Goal: Use online tool/utility: Utilize a website feature to perform a specific function

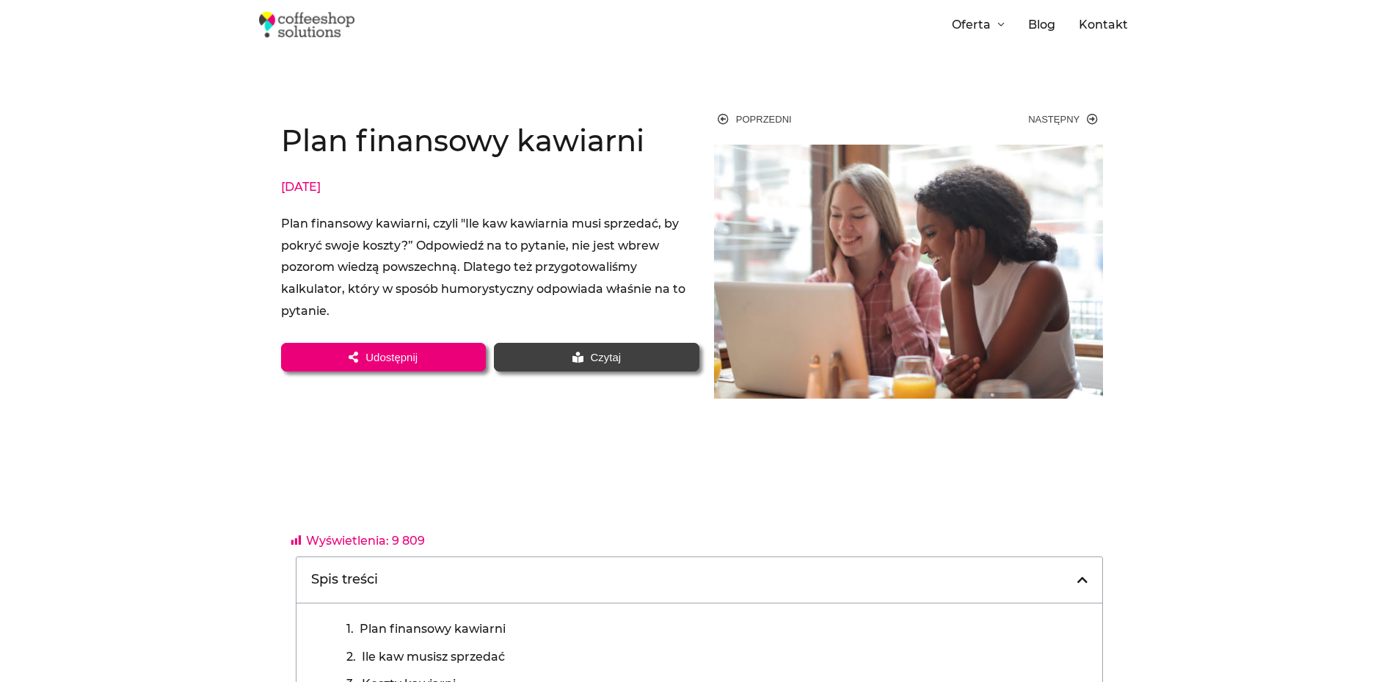
click at [69, 268] on section "Plan finansowy kawiarni [DATE] Plan finansowy kawiarni, czyli "Ile kaw kawiarni…" at bounding box center [699, 252] width 1398 height 322
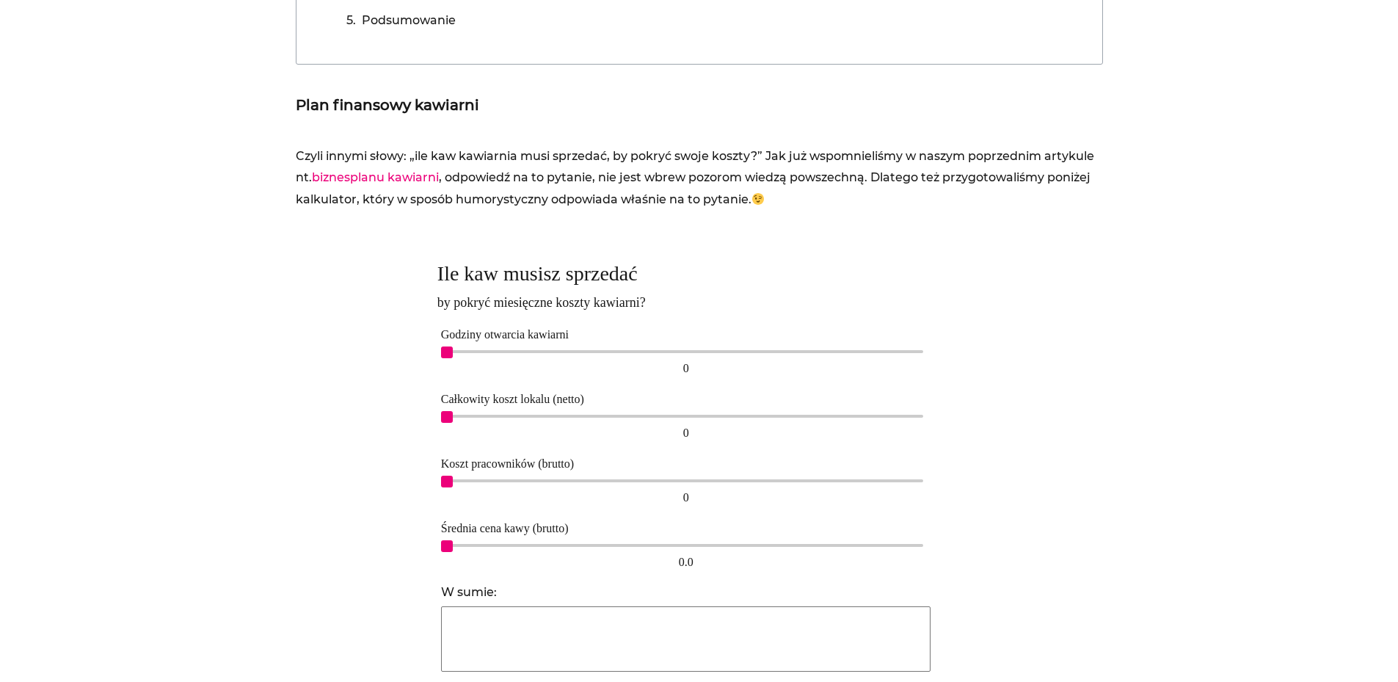
scroll to position [734, 0]
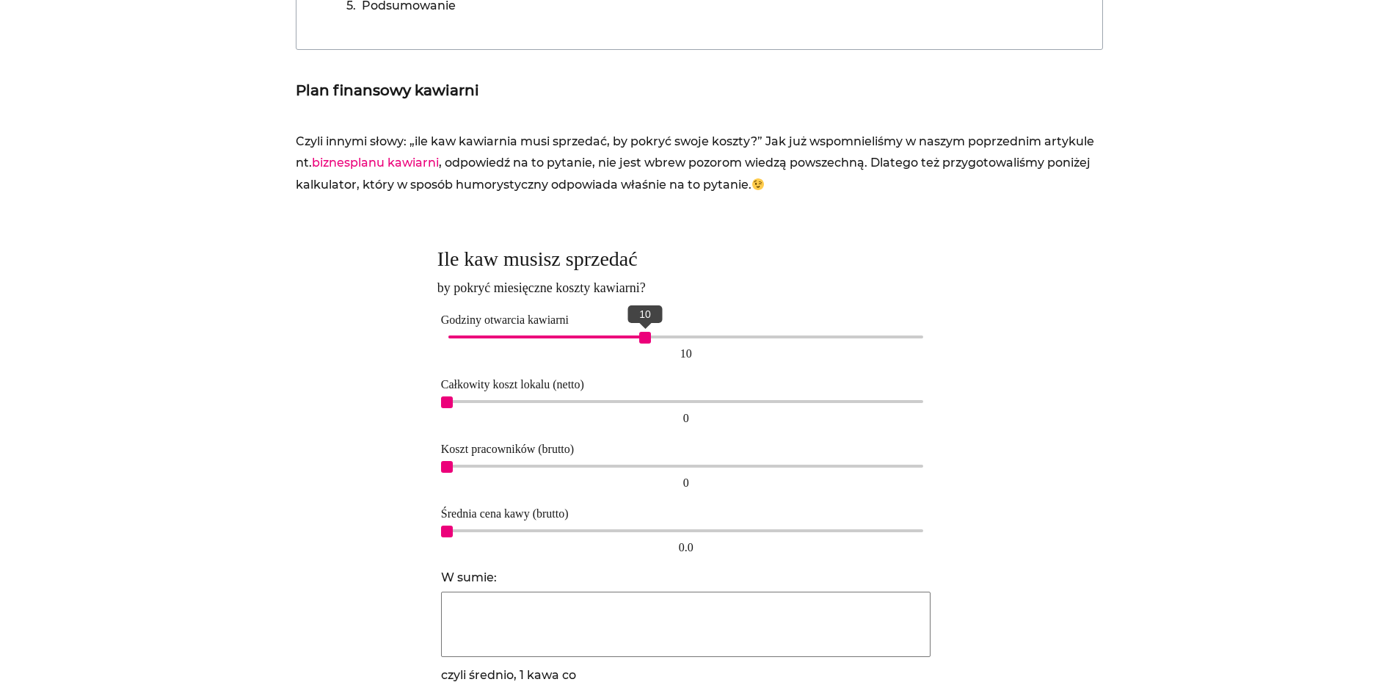
drag, startPoint x: 447, startPoint y: 336, endPoint x: 651, endPoint y: 338, distance: 204.1
click at [651, 338] on span "10" at bounding box center [645, 338] width 12 height 12
drag, startPoint x: 641, startPoint y: 341, endPoint x: 611, endPoint y: 336, distance: 29.7
click at [611, 336] on span "8" at bounding box center [606, 338] width 12 height 12
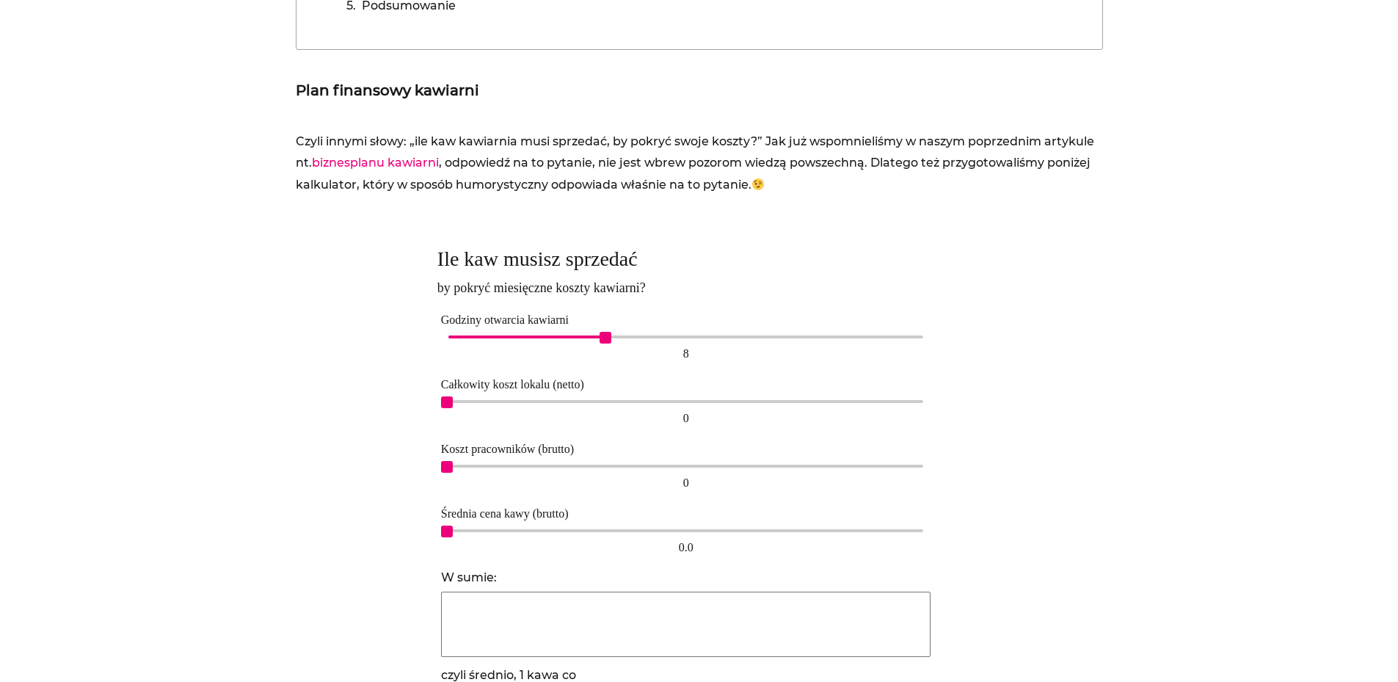
drag, startPoint x: 448, startPoint y: 404, endPoint x: 506, endPoint y: 405, distance: 58.0
click at [506, 405] on span "2,000" at bounding box center [511, 402] width 12 height 12
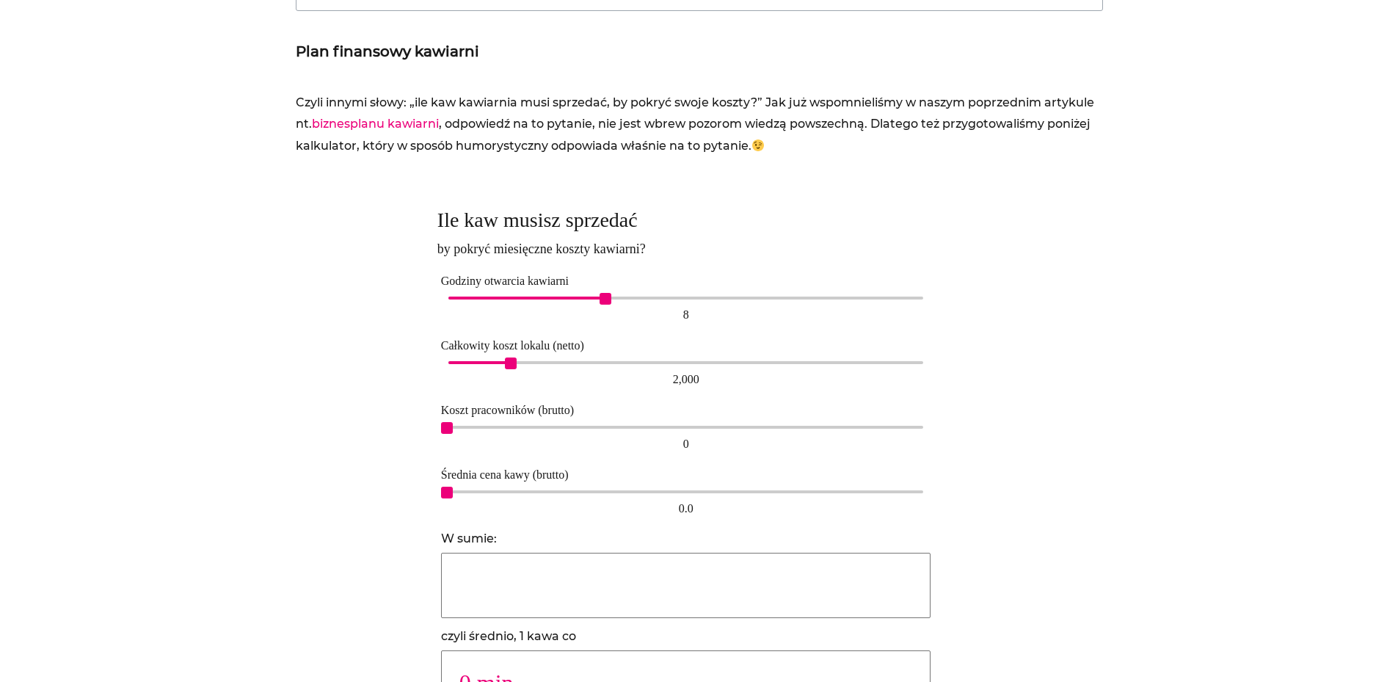
scroll to position [807, 0]
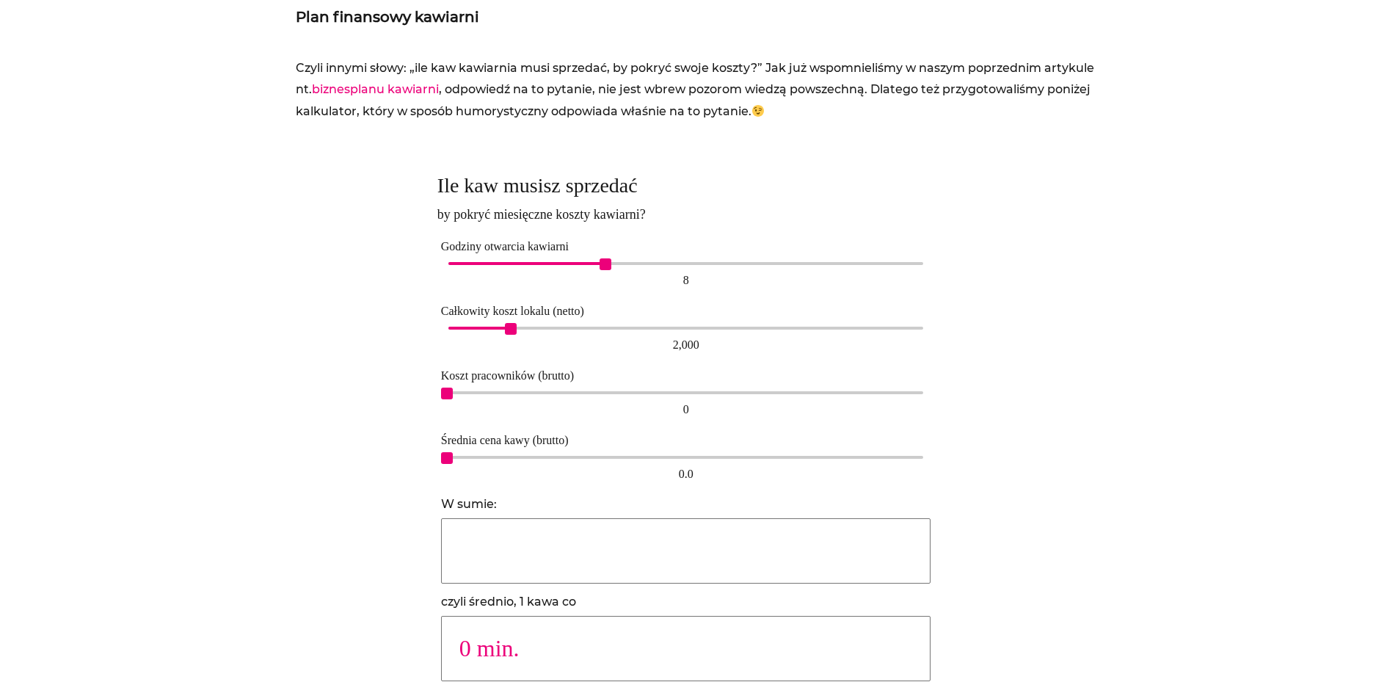
click at [388, 460] on div at bounding box center [363, 433] width 134 height 550
click at [454, 396] on div "0 0" at bounding box center [686, 405] width 490 height 34
drag, startPoint x: 517, startPoint y: 332, endPoint x: 525, endPoint y: 334, distance: 7.7
click at [525, 334] on div "2,000 2,000" at bounding box center [686, 340] width 490 height 34
drag, startPoint x: 513, startPoint y: 331, endPoint x: 606, endPoint y: 332, distance: 93.2
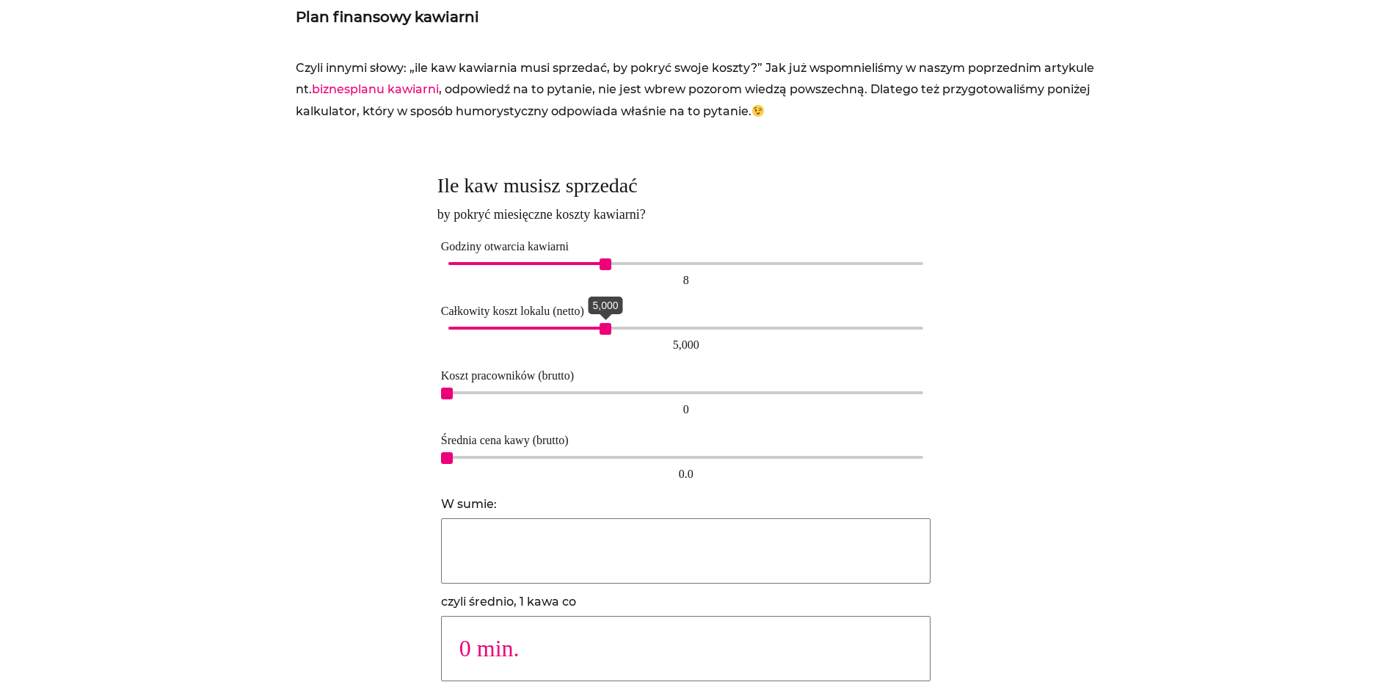
click at [606, 332] on span "5,000" at bounding box center [606, 329] width 12 height 12
drag, startPoint x: 446, startPoint y: 395, endPoint x: 835, endPoint y: 391, distance: 388.3
click at [835, 391] on div "12,000" at bounding box center [686, 392] width 476 height 3
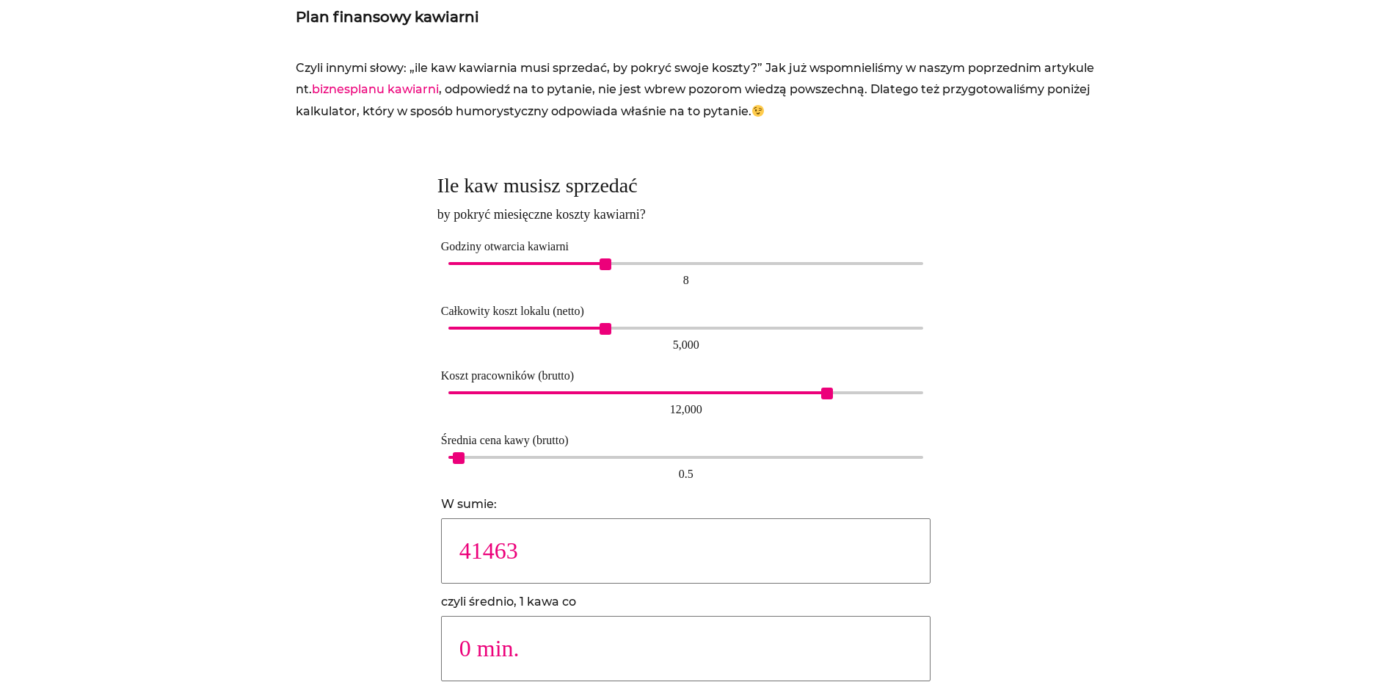
type input "20988"
type input "1 min."
type input "8374"
type input "2 min."
type input "5231"
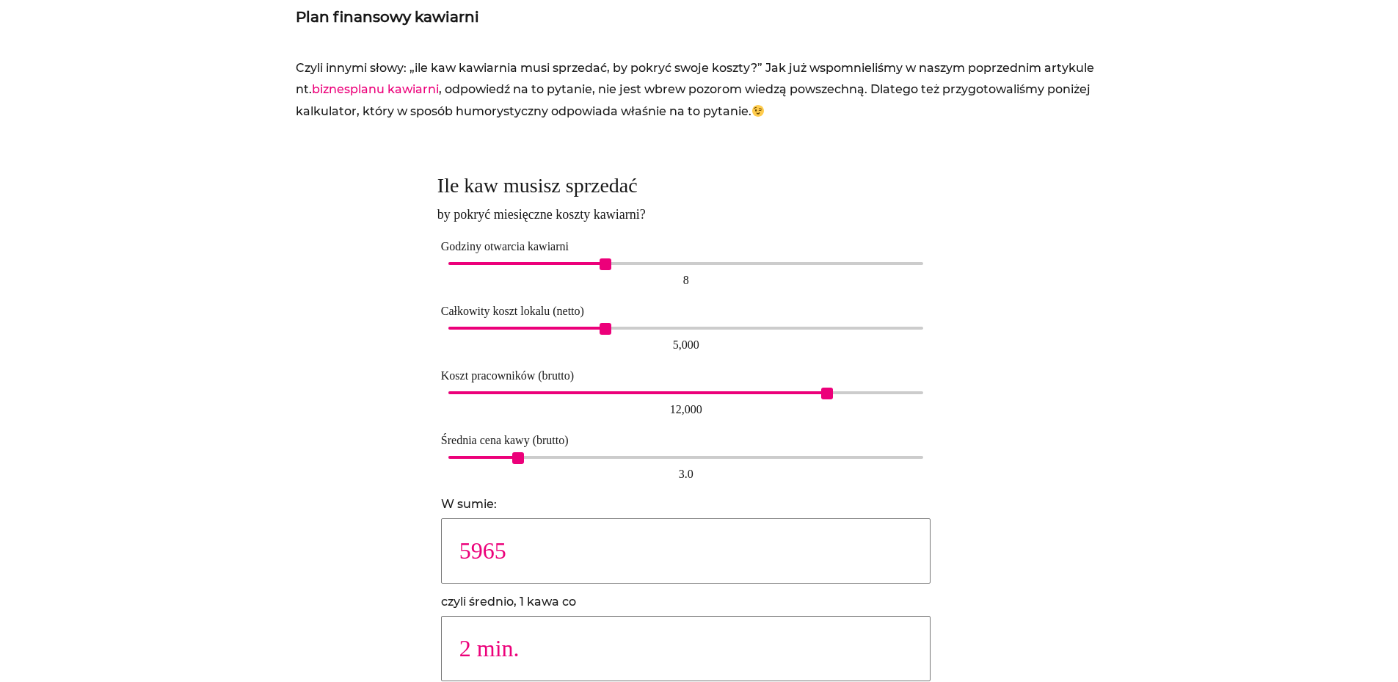
type input "3 min."
type input "3803"
type input "4 min."
type input "2988"
type input "5 min."
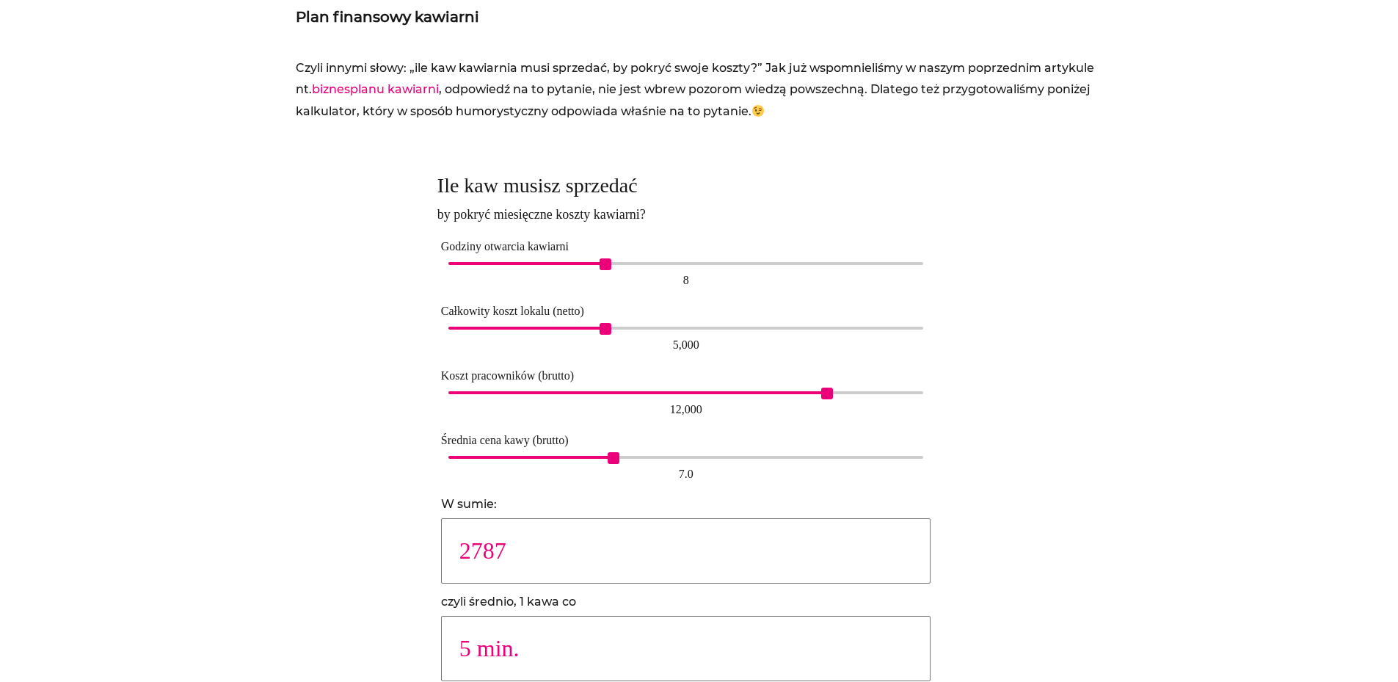
type input "2615"
type input "6 min."
type input "2202"
type input "7 min."
drag, startPoint x: 454, startPoint y: 459, endPoint x: 691, endPoint y: 454, distance: 237.1
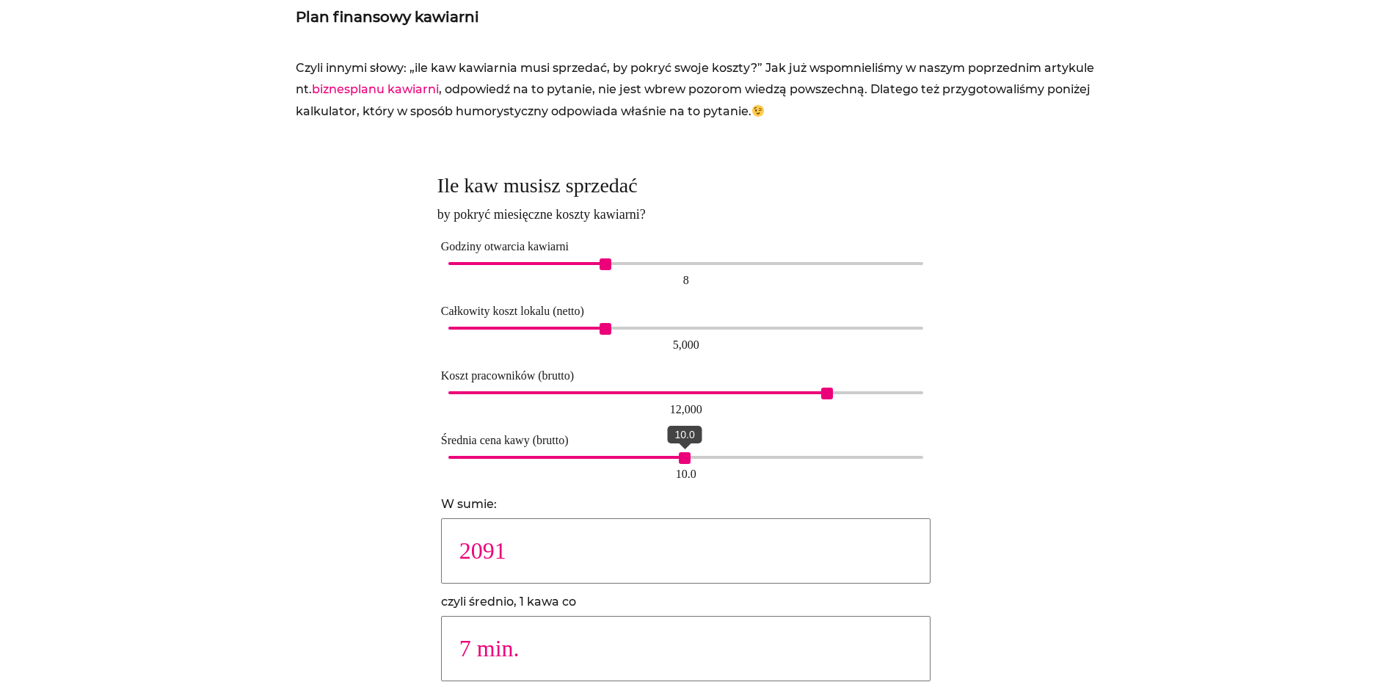
click at [691, 454] on span "10.0" at bounding box center [685, 458] width 12 height 12
click at [355, 419] on div at bounding box center [363, 433] width 134 height 550
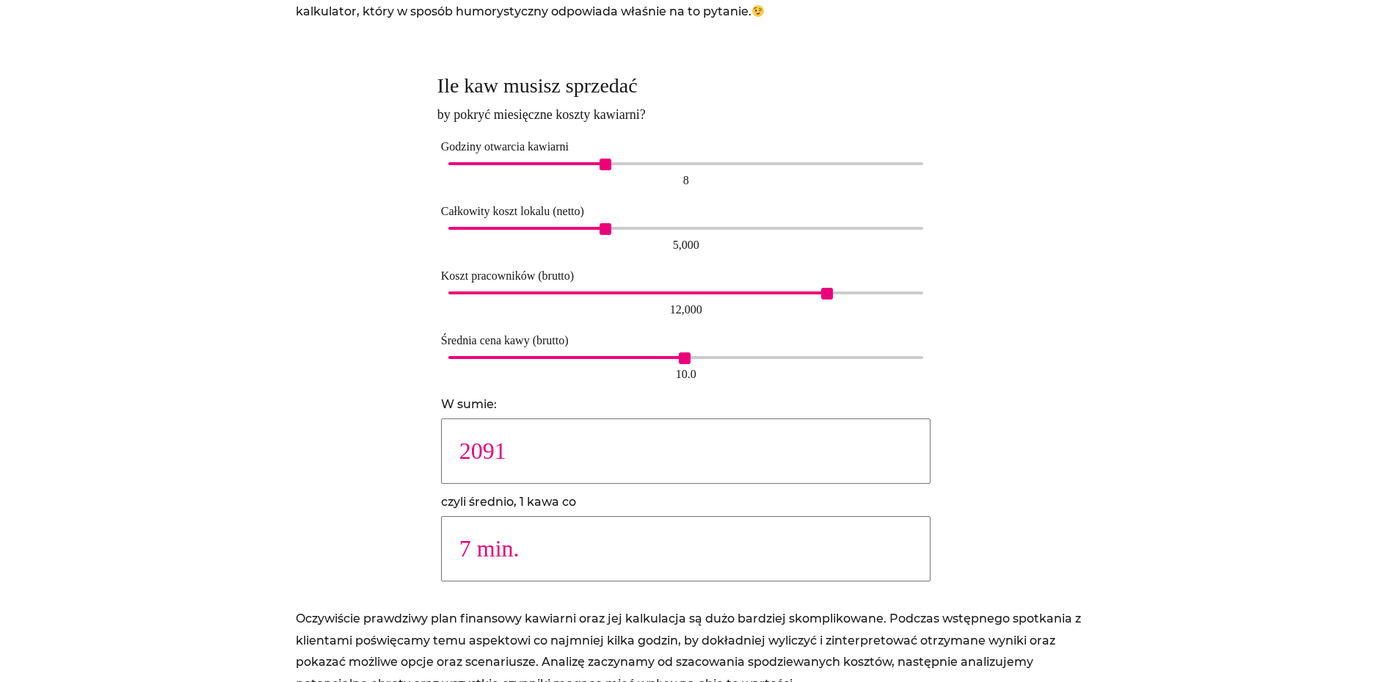
scroll to position [881, 0]
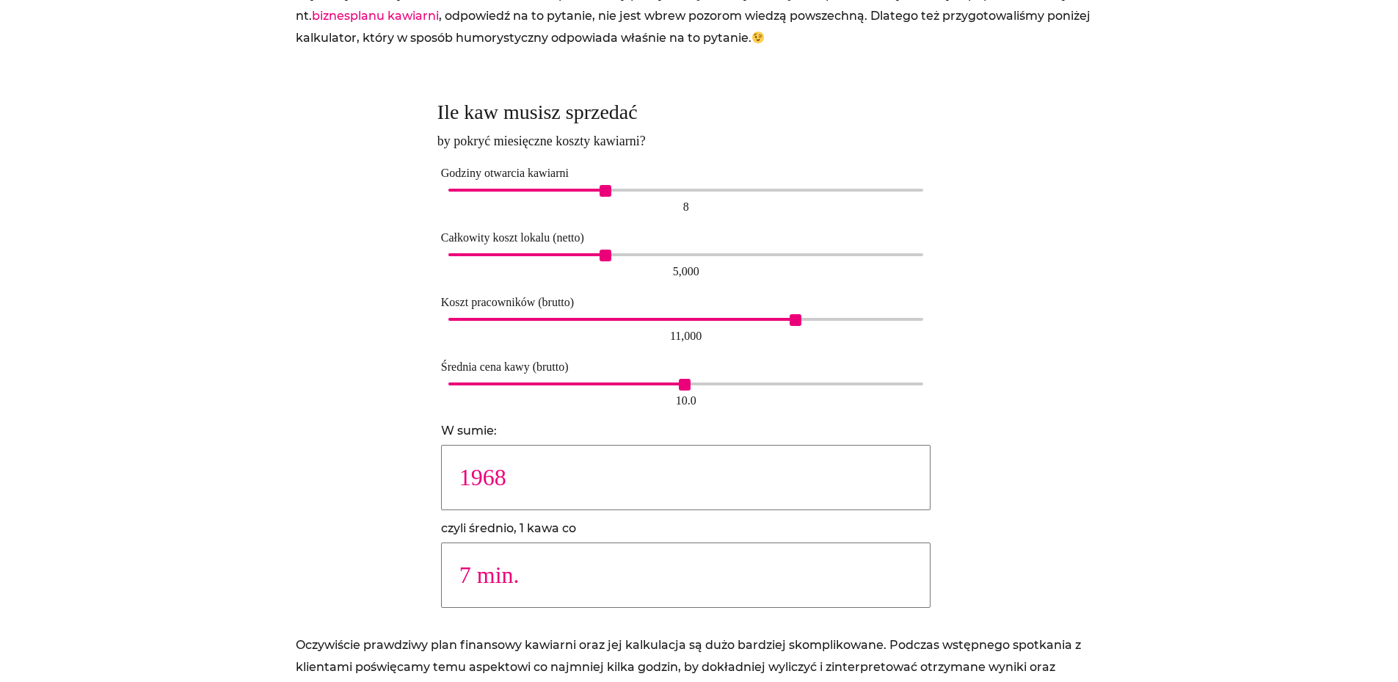
type input "1907"
type input "8 min."
drag, startPoint x: 826, startPoint y: 318, endPoint x: 735, endPoint y: 319, distance: 90.3
click at [735, 319] on span "9,000" at bounding box center [733, 320] width 12 height 12
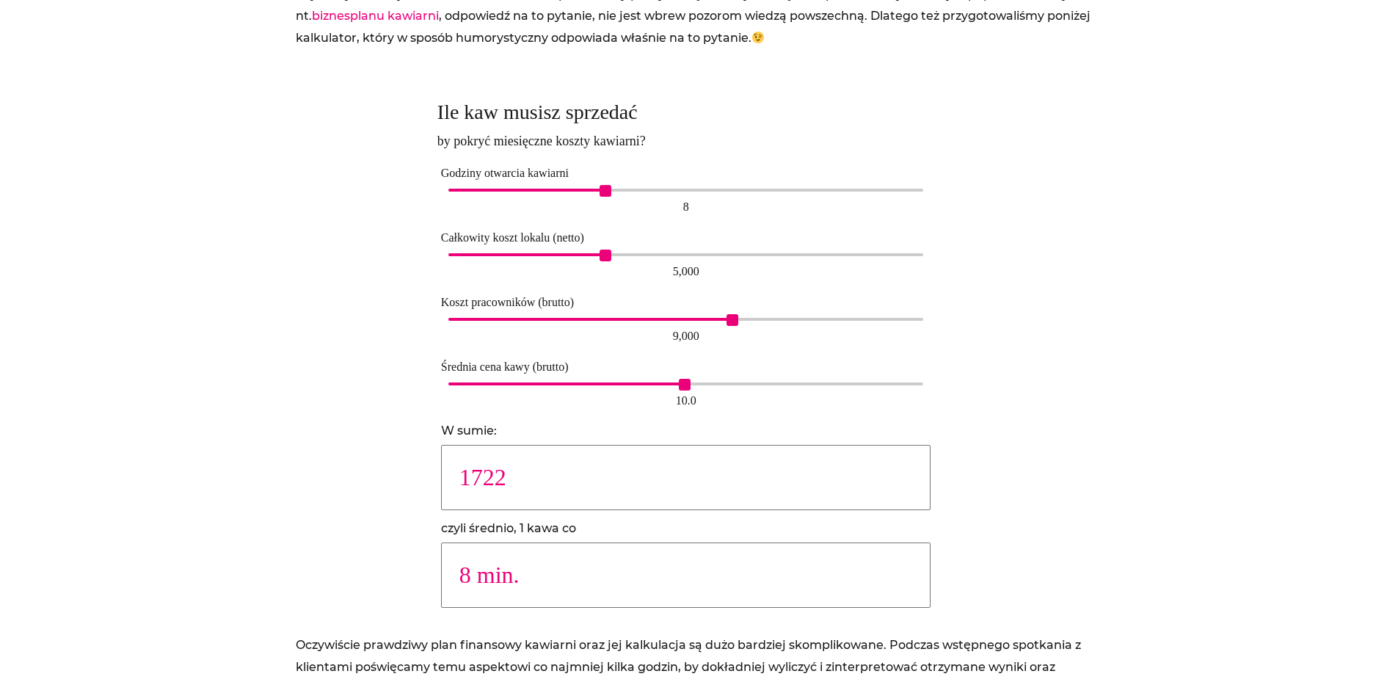
type input "1661"
type input "9 min."
type input "1476"
type input "10 min."
type input "1353"
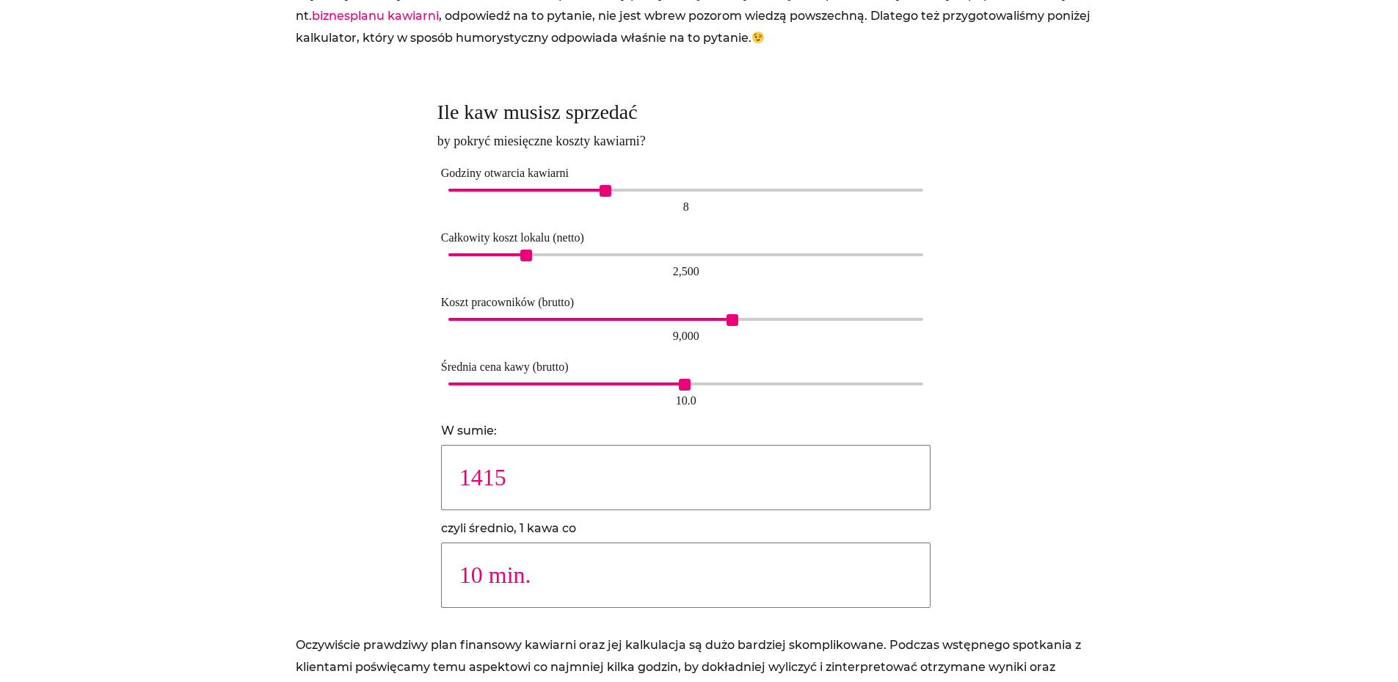
type input "11 min."
type input "1353"
drag, startPoint x: 595, startPoint y: 255, endPoint x: 512, endPoint y: 247, distance: 84.1
click at [512, 247] on div "Całkowity koszt lokalu (netto) 2,000 2,000" at bounding box center [686, 254] width 498 height 65
click at [305, 329] on div at bounding box center [363, 359] width 134 height 550
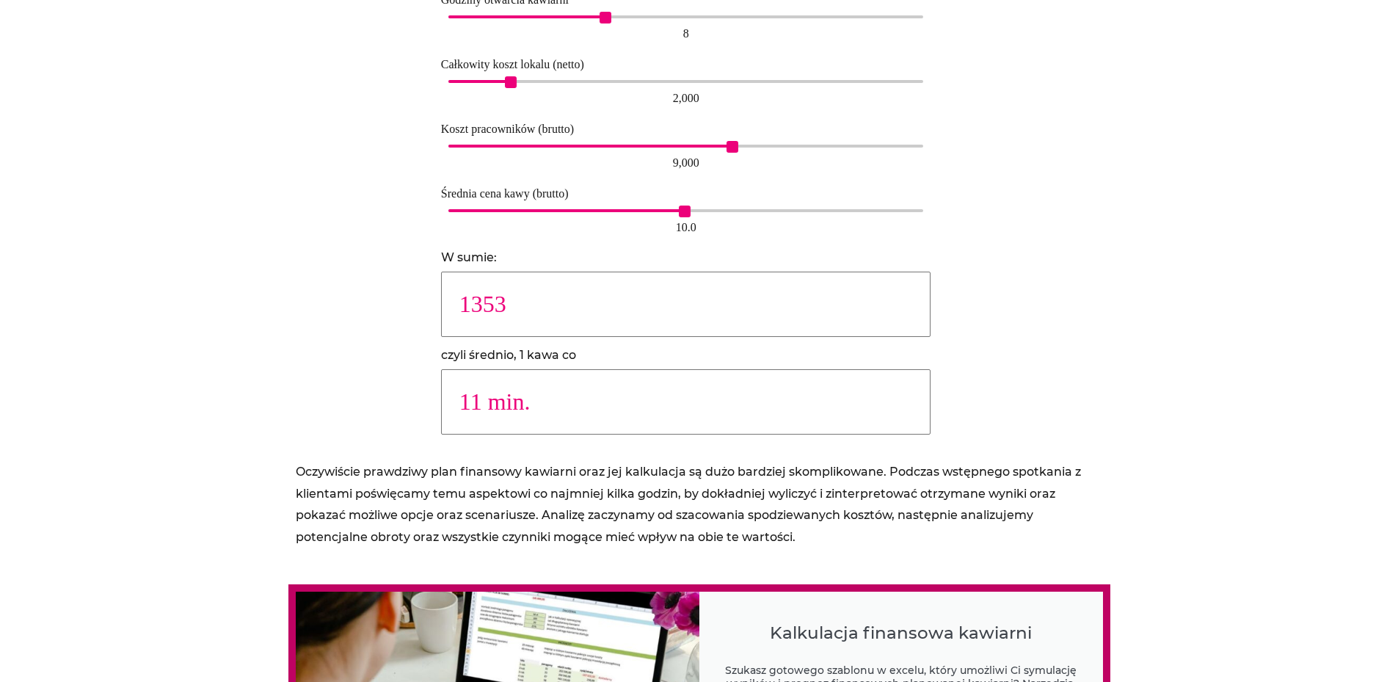
scroll to position [1028, 0]
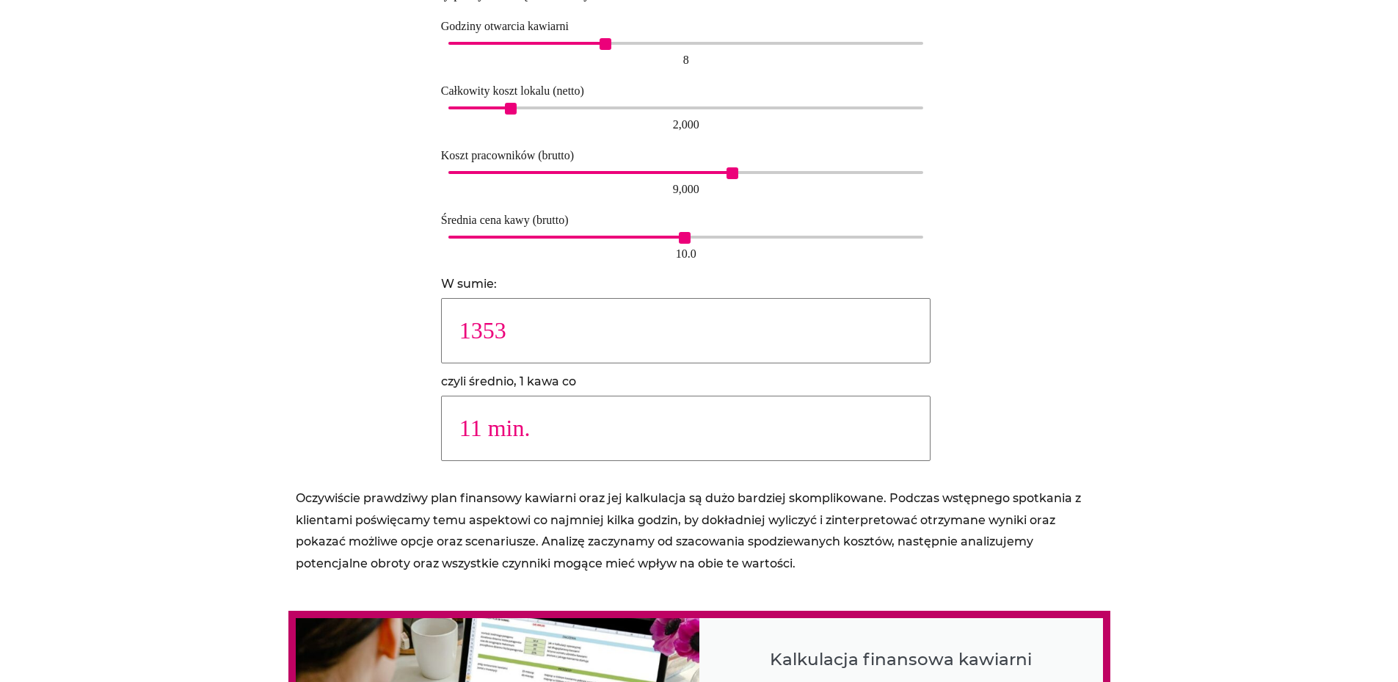
click at [500, 322] on input "1353" at bounding box center [686, 330] width 490 height 65
click at [420, 343] on div at bounding box center [363, 213] width 134 height 550
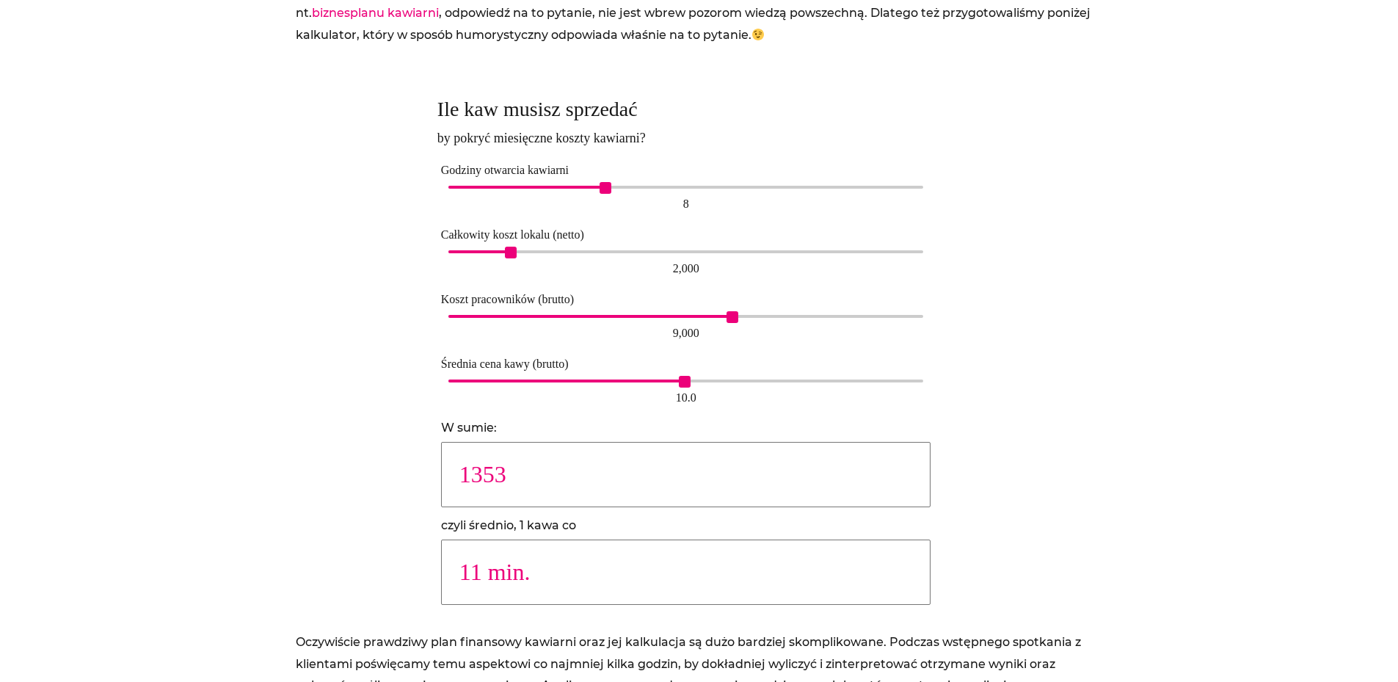
scroll to position [883, 0]
drag, startPoint x: 456, startPoint y: 473, endPoint x: 601, endPoint y: 481, distance: 145.5
click at [601, 481] on input "1353" at bounding box center [686, 475] width 490 height 65
drag, startPoint x: 559, startPoint y: 481, endPoint x: 436, endPoint y: 479, distance: 122.6
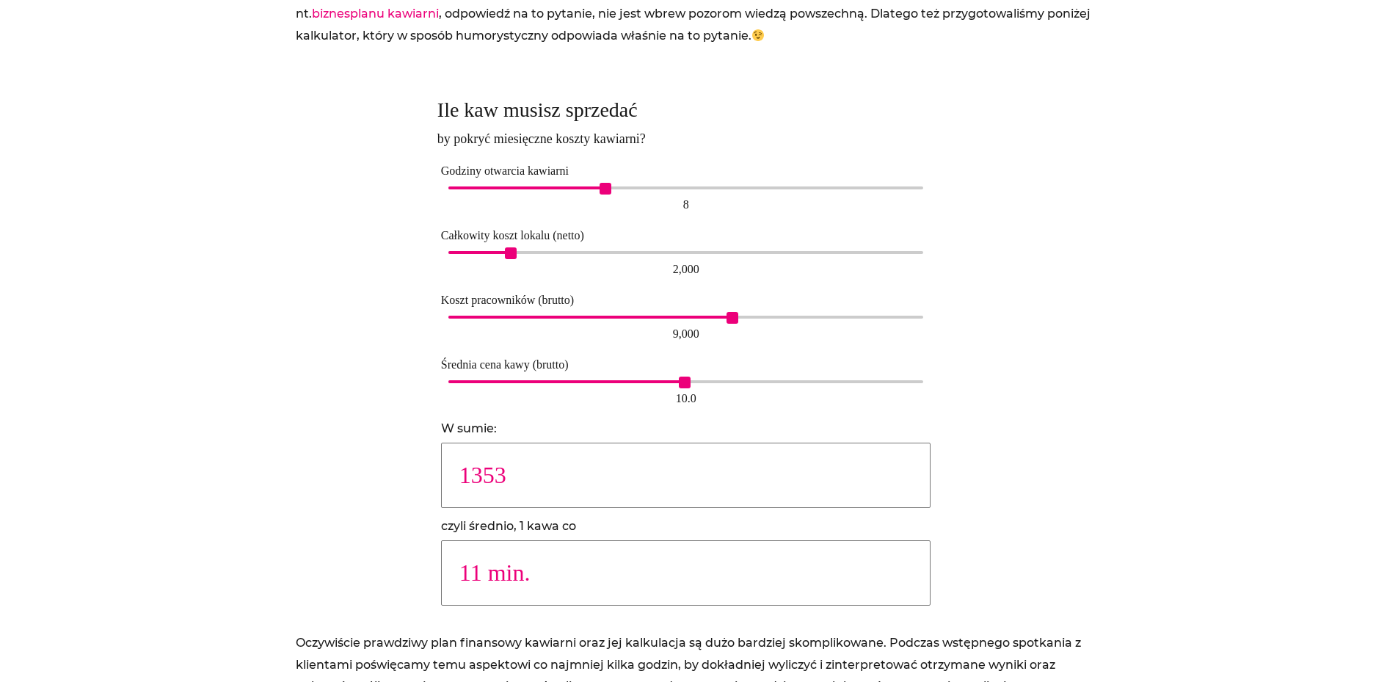
click at [436, 479] on div "Ile kaw musisz sprzedać by pokryć miesięczne koszty kawiarni? Godziny otwarcia …" at bounding box center [699, 357] width 538 height 550
click at [447, 480] on input "1353" at bounding box center [686, 475] width 490 height 65
drag, startPoint x: 510, startPoint y: 473, endPoint x: 528, endPoint y: 476, distance: 18.5
click at [520, 473] on input "1353" at bounding box center [686, 475] width 490 height 65
click at [528, 476] on input "1353" at bounding box center [686, 475] width 490 height 65
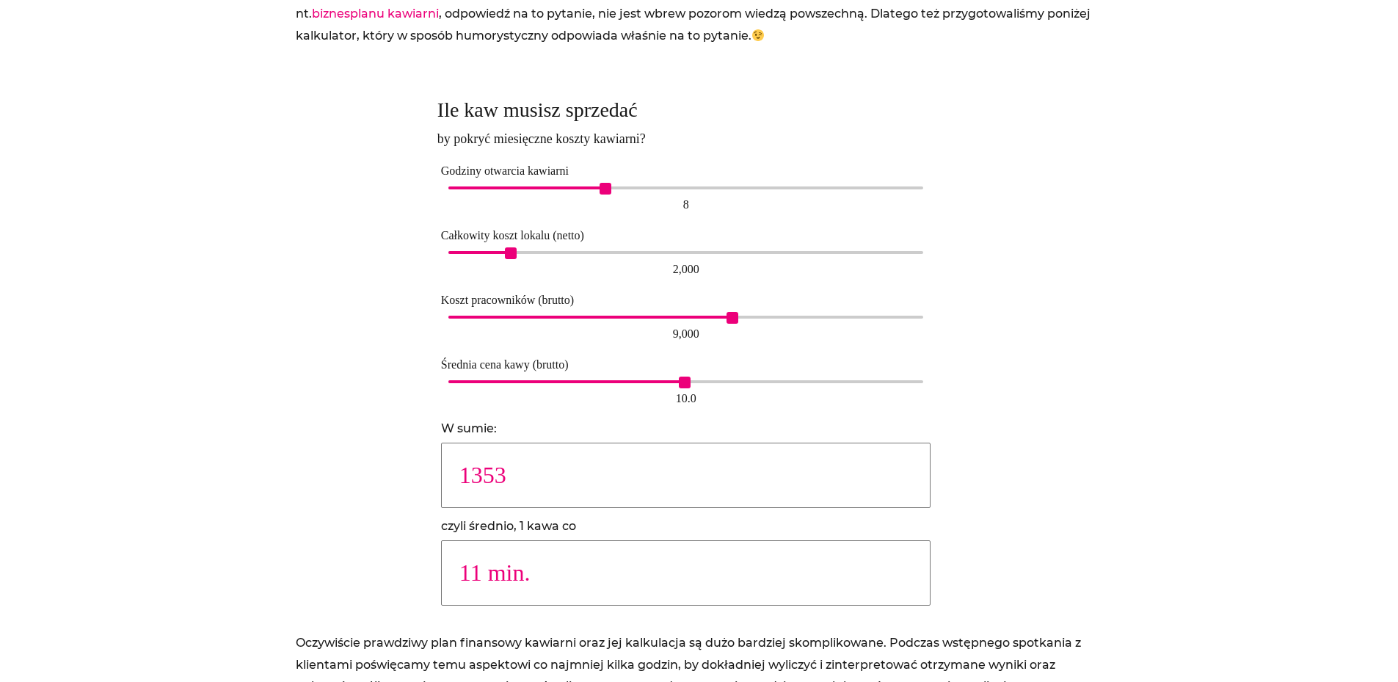
click at [528, 476] on input "1353" at bounding box center [686, 475] width 490 height 65
drag, startPoint x: 513, startPoint y: 476, endPoint x: 451, endPoint y: 462, distance: 63.2
click at [451, 462] on input "1353" at bounding box center [686, 475] width 490 height 65
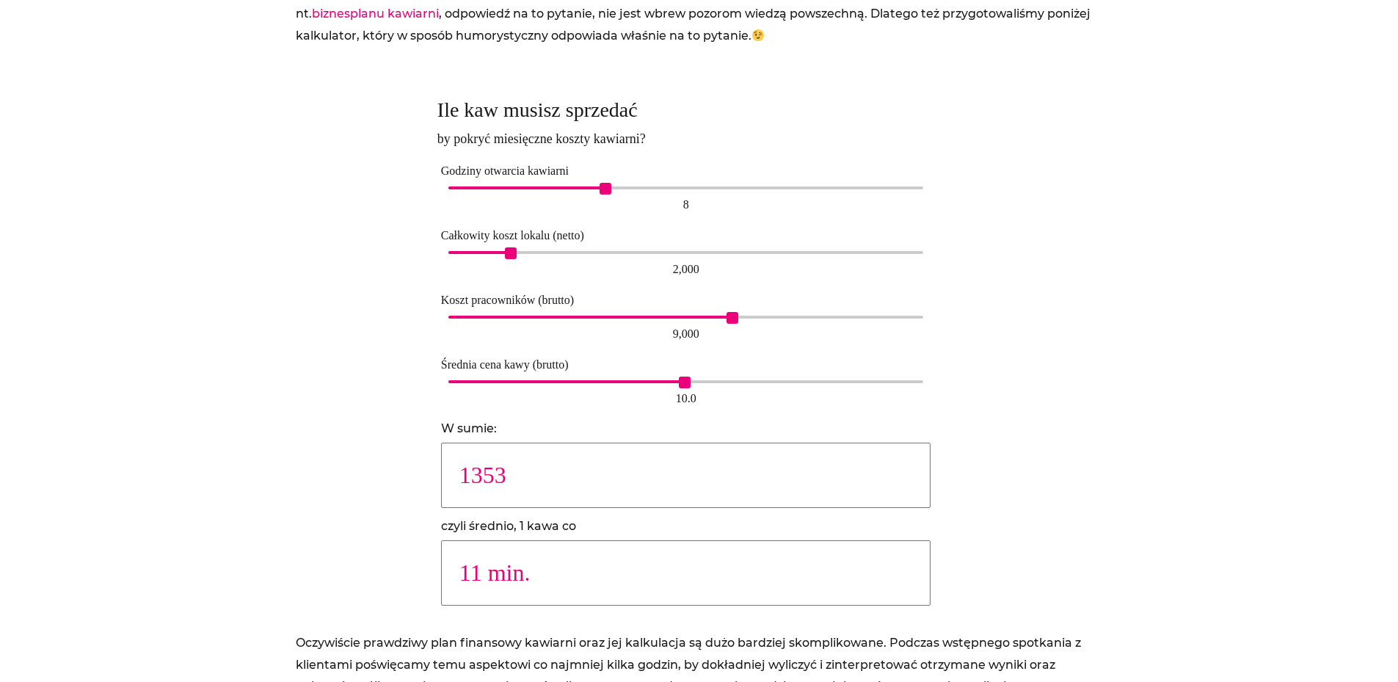
click at [492, 490] on input "1353" at bounding box center [686, 475] width 490 height 65
